Goal: Connect with others: Connect with others

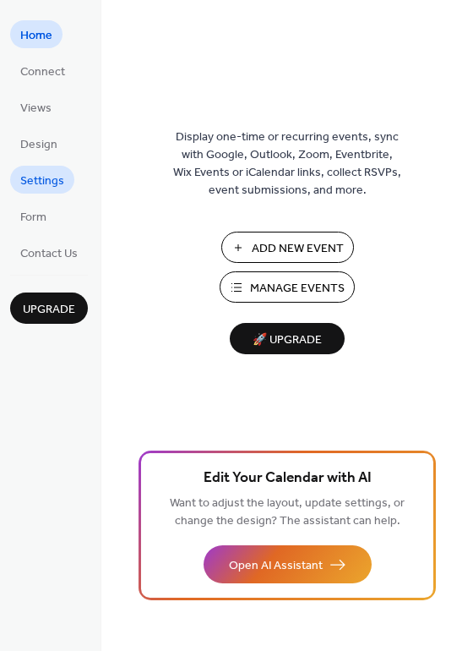
click at [47, 182] on span "Settings" at bounding box center [42, 181] width 44 height 18
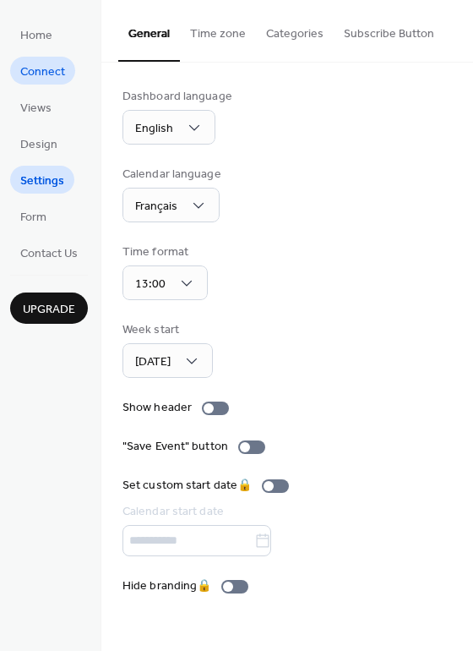
click at [35, 73] on span "Connect" at bounding box center [42, 72] width 45 height 18
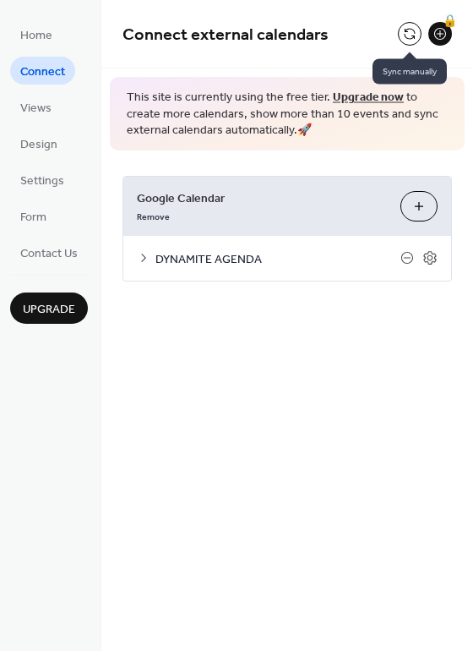
click at [406, 41] on button at bounding box center [410, 34] width 24 height 24
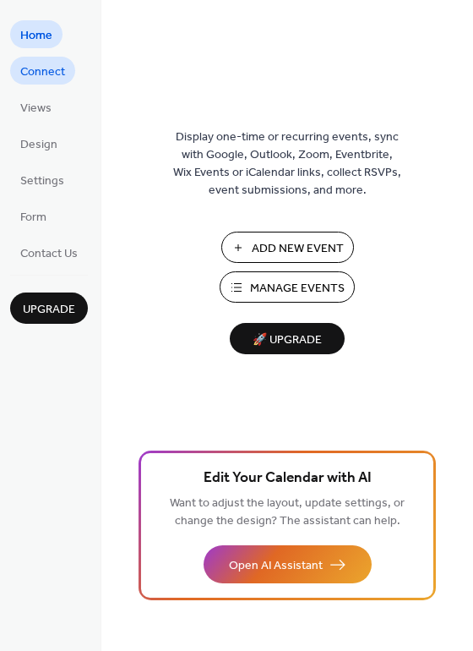
click at [47, 73] on span "Connect" at bounding box center [42, 72] width 45 height 18
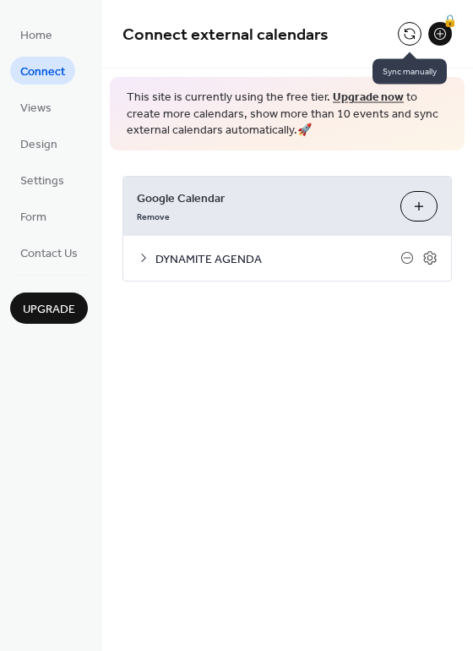
click at [406, 36] on button at bounding box center [410, 34] width 24 height 24
